Goal: Check status: Check status

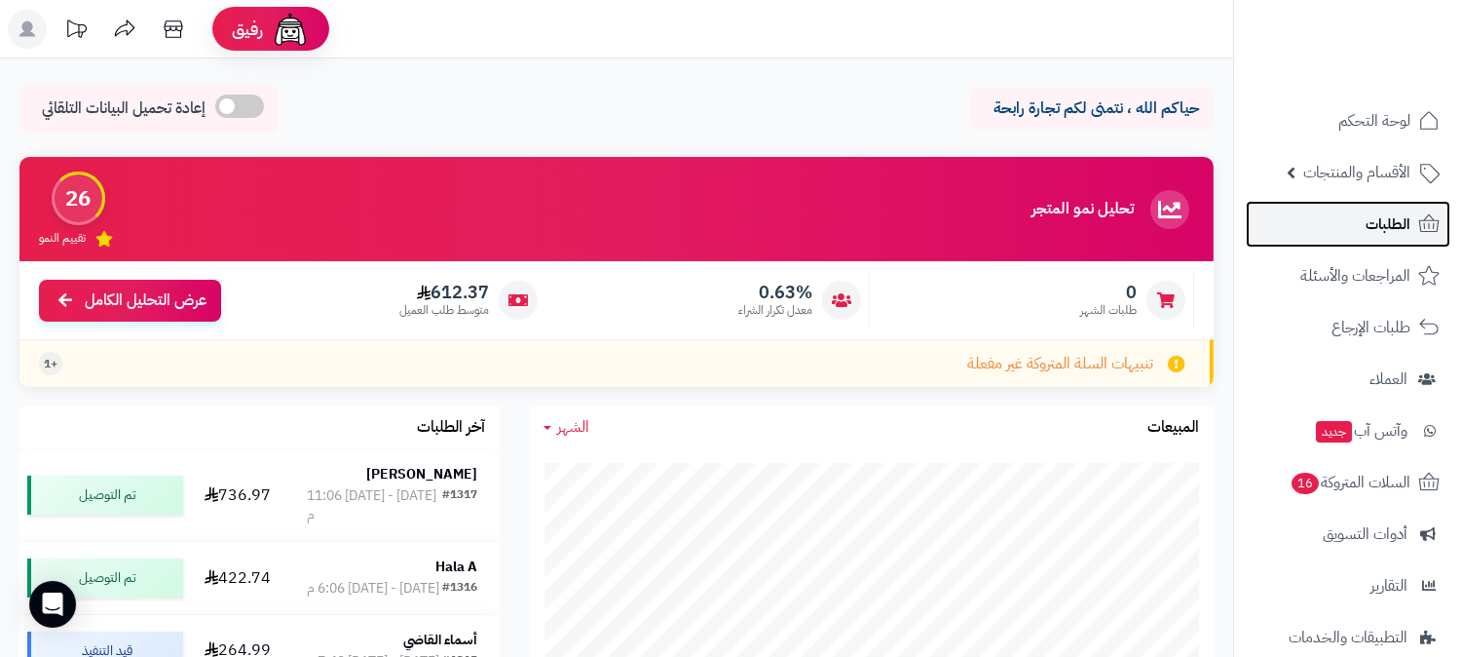
click at [1315, 208] on link "الطلبات" at bounding box center [1348, 224] width 205 height 47
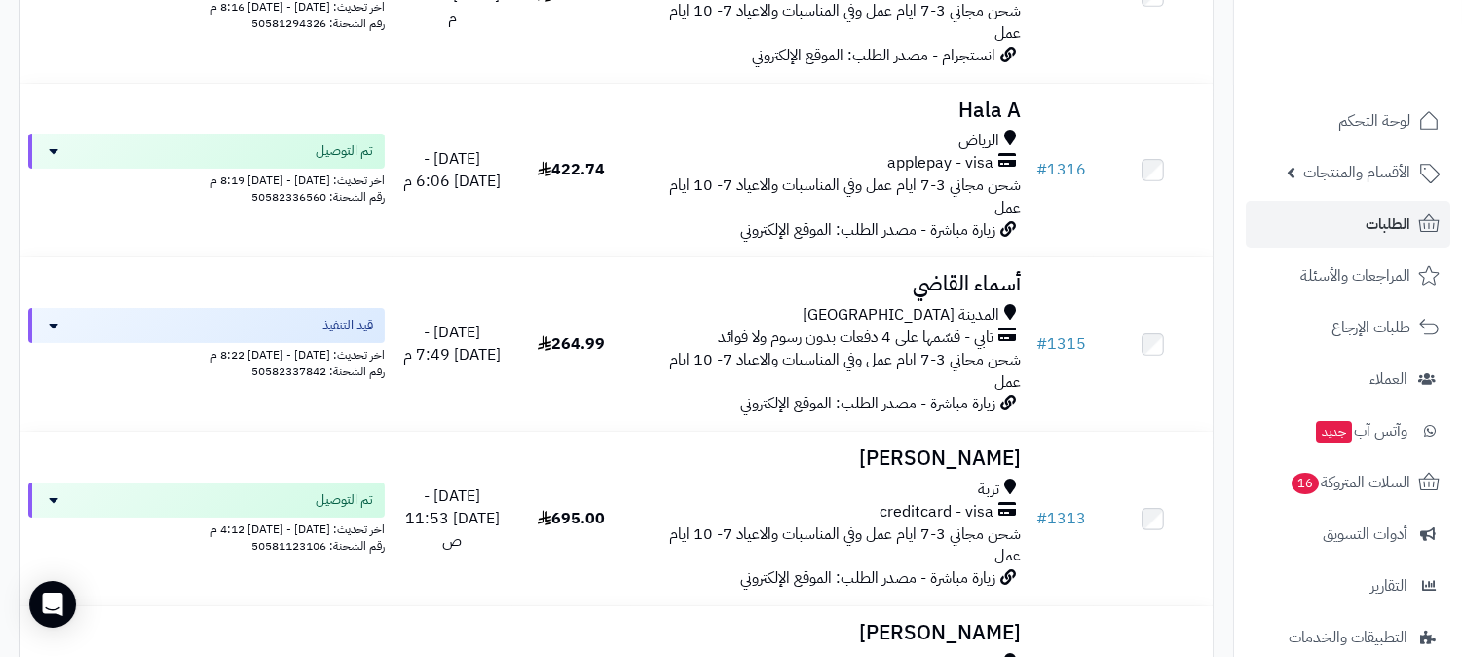
scroll to position [433, 0]
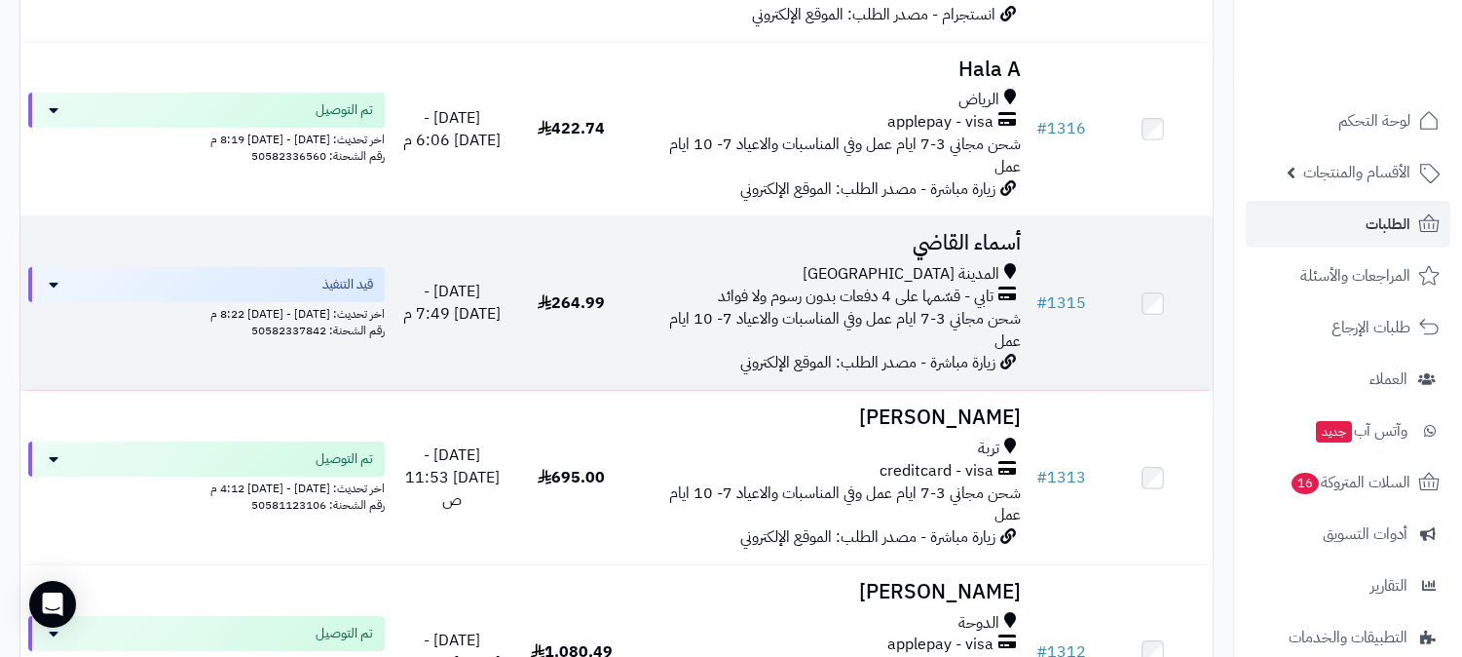
click at [703, 263] on div "المدينة [GEOGRAPHIC_DATA]" at bounding box center [830, 274] width 382 height 22
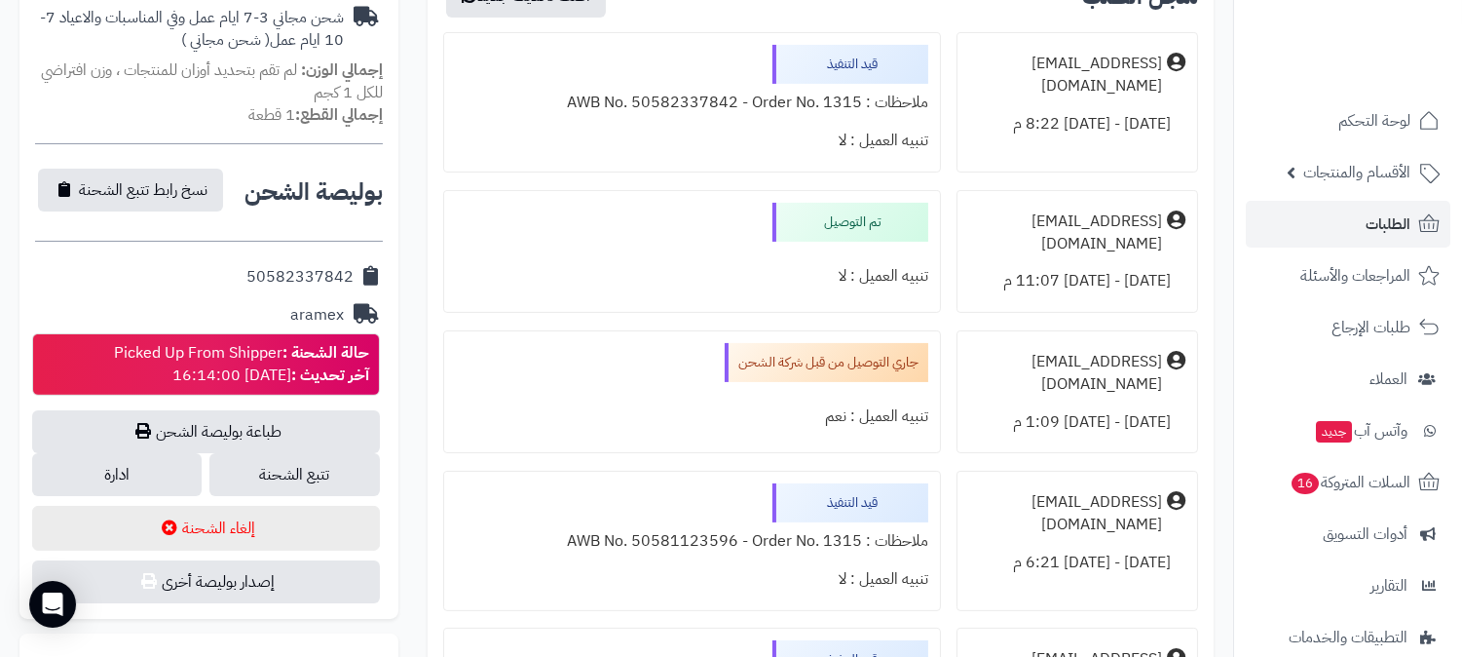
scroll to position [757, 0]
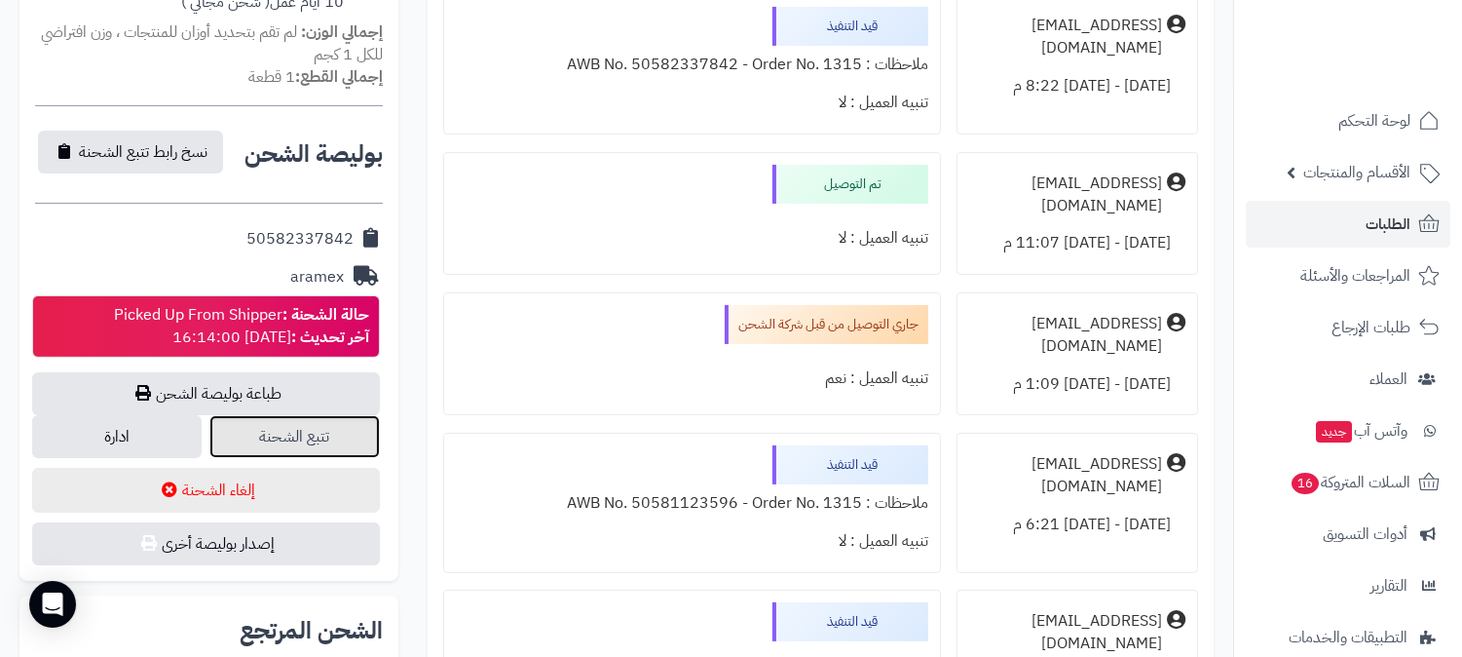
click at [285, 422] on link "تتبع الشحنة" at bounding box center [294, 436] width 170 height 43
